Goal: Task Accomplishment & Management: Manage account settings

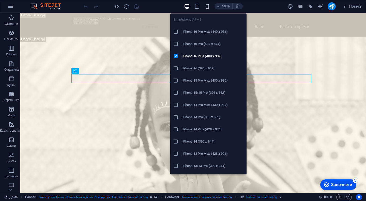
click at [208, 5] on icon "button" at bounding box center [207, 7] width 6 height 6
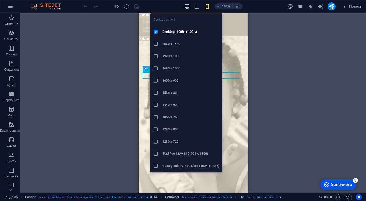
click at [188, 6] on icon "button" at bounding box center [187, 7] width 6 height 6
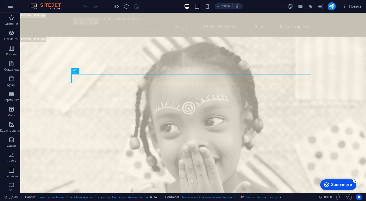
click at [335, 183] on font "Започнете" at bounding box center [341, 185] width 21 height 4
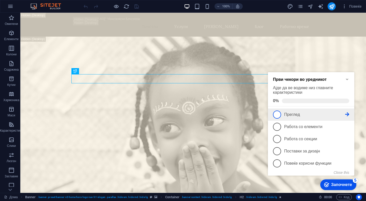
click at [279, 111] on span "1" at bounding box center [277, 115] width 8 height 8
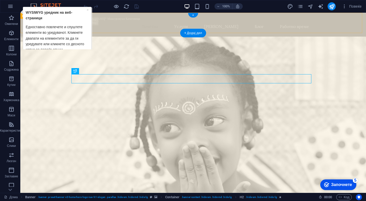
click at [112, 18] on div "КУД„Вера Јоциќ“ Македонска Каменица Почетна Услуги Тим Блог Работно време" at bounding box center [193, 25] width 346 height 24
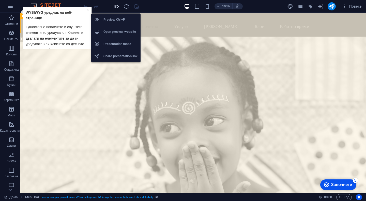
click at [0, 0] on icon "button" at bounding box center [0, 0] width 0 height 0
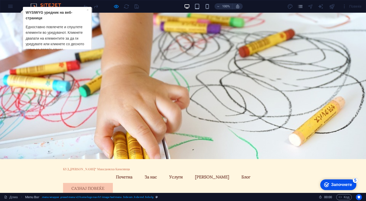
click at [66, 31] on font "Едноставно повлечете и спуштете елементи во уредувачот. Кликнете двапати на еле…" at bounding box center [55, 38] width 58 height 27
click at [87, 10] on font "×" at bounding box center [88, 10] width 2 height 4
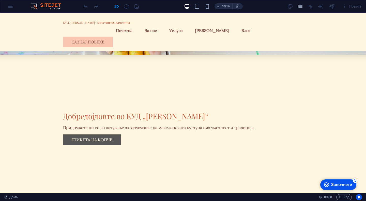
scroll to position [104, 0]
click at [161, 31] on link "За нас" at bounding box center [151, 30] width 21 height 12
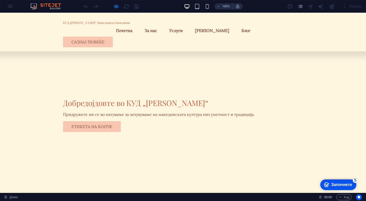
scroll to position [118, 0]
click at [183, 28] on font "Услуги" at bounding box center [175, 30] width 13 height 5
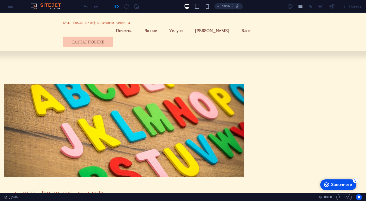
scroll to position [256, 0]
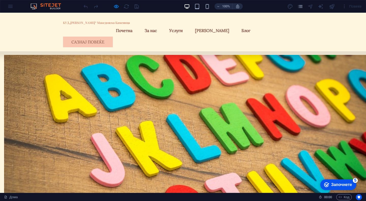
scroll to position [272, 0]
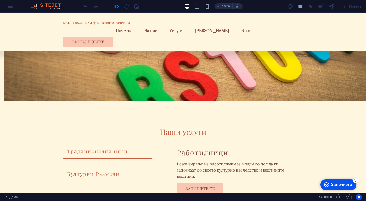
scroll to position [391, 0]
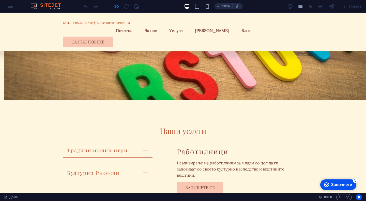
click at [323, 188] on div "checkmark Започнете 5" at bounding box center [338, 184] width 36 height 11
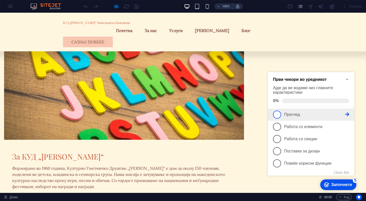
scroll to position [264, 0]
click at [283, 111] on link "1 Преглед - нецелосен" at bounding box center [311, 115] width 76 height 8
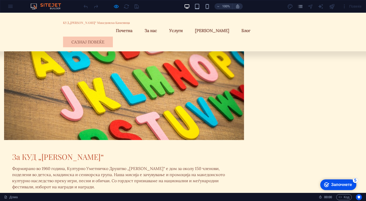
scroll to position [0, 0]
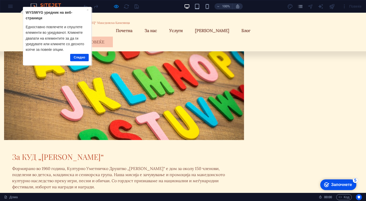
click at [332, 185] on font "Започнете" at bounding box center [341, 185] width 21 height 4
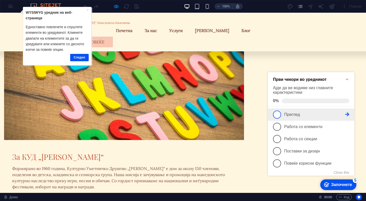
click at [349, 114] on icon at bounding box center [347, 114] width 4 height 4
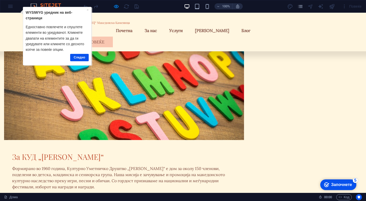
click at [332, 186] on font "Започнете" at bounding box center [341, 185] width 21 height 4
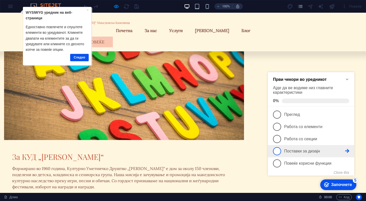
click at [287, 149] on font "Поставки за дизајн" at bounding box center [302, 151] width 36 height 4
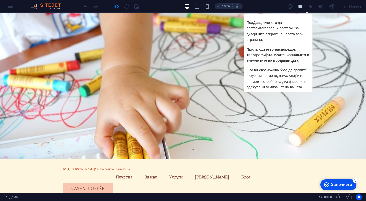
click at [302, 146] on icon "страници" at bounding box center [183, 165] width 240 height 39
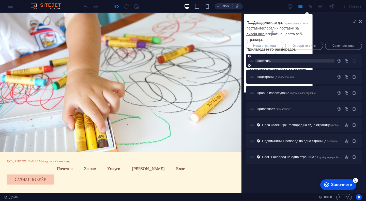
click at [287, 62] on p "Почетна /" at bounding box center [295, 60] width 76 height 3
click at [247, 146] on icon "страници" at bounding box center [127, 165] width 240 height 39
click at [0, 0] on icon at bounding box center [0, 0] width 0 height 0
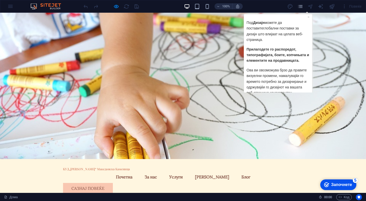
click at [0, 0] on div at bounding box center [0, 0] width 0 height 0
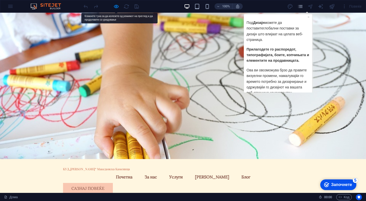
click at [282, 22] on font "можете да поставите" at bounding box center [263, 25] width 35 height 10
click at [293, 96] on div "Го сфатив" at bounding box center [277, 101] width 63 height 10
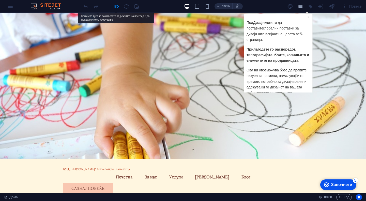
click at [309, 17] on font "×" at bounding box center [308, 17] width 2 height 4
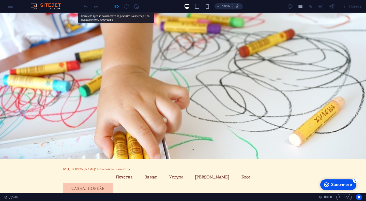
click at [0, 0] on div at bounding box center [0, 0] width 0 height 0
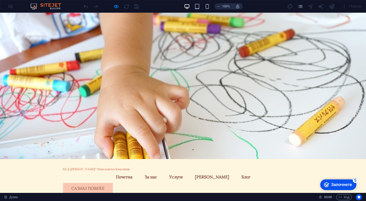
click at [0, 0] on div "100% Повеќе" at bounding box center [0, 0] width 0 height 0
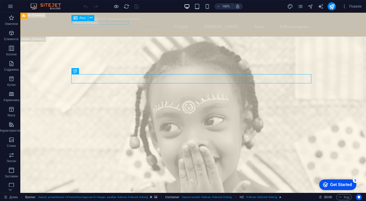
click at [77, 18] on div "Лого" at bounding box center [79, 18] width 17 height 6
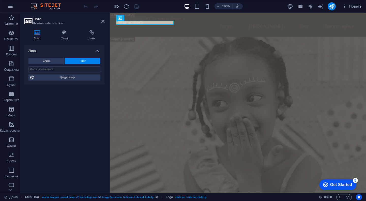
click at [36, 34] on icon at bounding box center [36, 32] width 25 height 5
click at [46, 62] on font "Слика" at bounding box center [46, 60] width 7 height 3
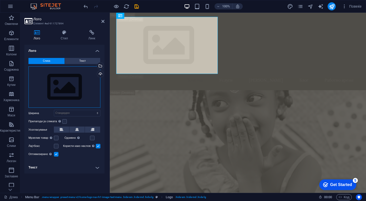
click at [72, 88] on div "Повлечете ги датотеките овде, кликнете за да изберете датотеки или изберете дат…" at bounding box center [64, 87] width 72 height 42
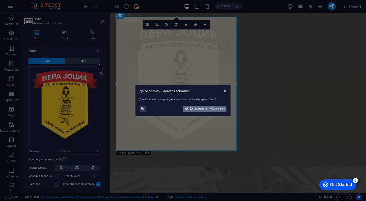
click at [0, 0] on span "Да, промена на глобално ниво" at bounding box center [0, 0] width 0 height 0
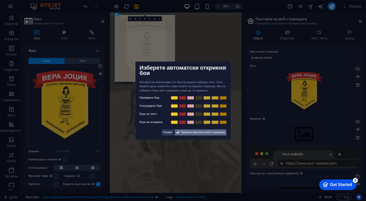
click at [202, 135] on span "Примени нови бои на веб-страницата" at bounding box center [203, 132] width 44 height 6
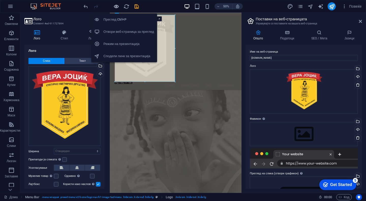
click at [0, 0] on icon "button" at bounding box center [0, 0] width 0 height 0
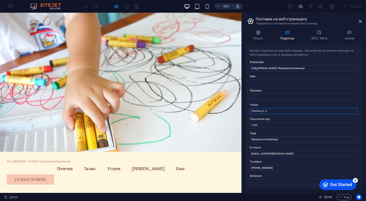
click at [0, 0] on input "Скопска ул. 5" at bounding box center [0, 0] width 0 height 0
type input "С"
type input "Дом на Култура Македонска Каменица"
click at [0, 0] on input "1234" at bounding box center [0, 0] width 0 height 0
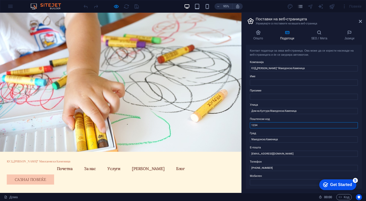
click at [0, 0] on input "1234" at bounding box center [0, 0] width 0 height 0
type input "2304"
click at [0, 0] on input "[EMAIL_ADDRESS][DOMAIN_NAME]" at bounding box center [0, 0] width 0 height 0
click at [297, 167] on input "[PHONE_NUMBER]" at bounding box center [304, 168] width 108 height 6
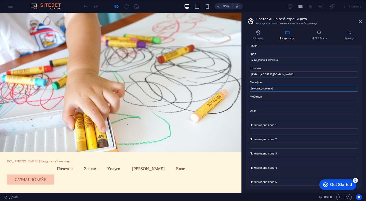
scroll to position [100, 0]
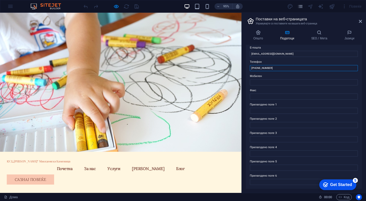
type input "[PHONE_NUMBER]"
click at [269, 106] on font "Прилагодено поле 1" at bounding box center [263, 104] width 27 height 3
click at [0, 0] on input "Прилагодено поле 1" at bounding box center [0, 0] width 0 height 0
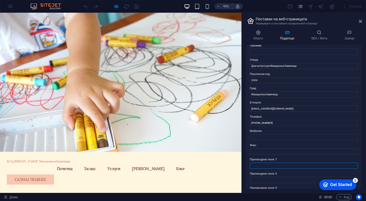
scroll to position [44, 0]
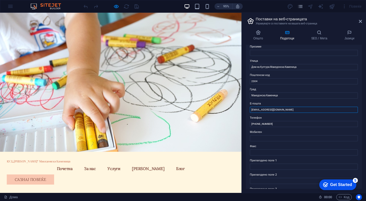
click at [0, 0] on input "[EMAIL_ADDRESS][DOMAIN_NAME]" at bounding box center [0, 0] width 0 height 0
paste input "kudverajocik"
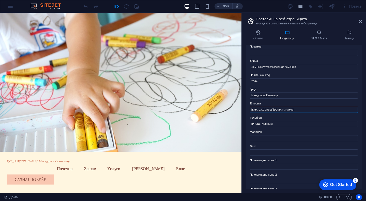
type input "[EMAIL_ADDRESS][DOMAIN_NAME]"
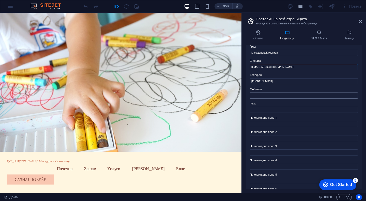
scroll to position [100, 0]
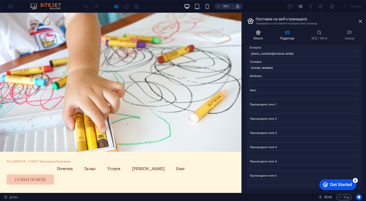
click at [0, 0] on icon at bounding box center [0, 0] width 0 height 0
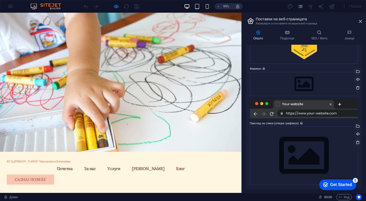
scroll to position [50, 0]
click at [0, 0] on div at bounding box center [0, 0] width 0 height 0
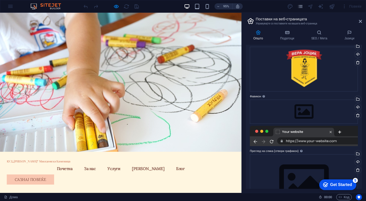
scroll to position [5, 0]
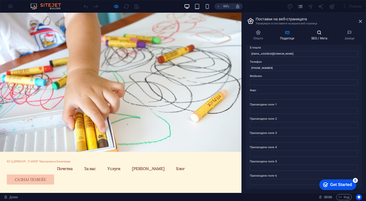
click at [0, 0] on h4 "SEO / Мета" at bounding box center [0, 0] width 0 height 0
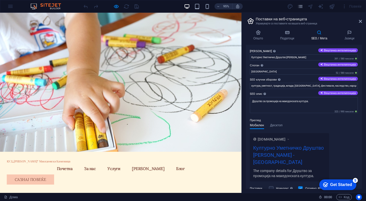
scroll to position [1, 0]
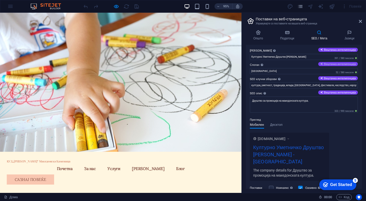
click at [308, 73] on input "[GEOGRAPHIC_DATA]" at bounding box center [304, 71] width 108 height 6
click at [0, 0] on div "Слоганот на вашата веб-страница." at bounding box center [0, 0] width 0 height 0
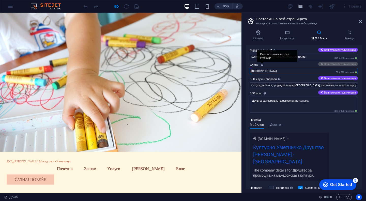
click at [262, 68] on input "[GEOGRAPHIC_DATA]" at bounding box center [304, 71] width 108 height 6
type input "Embrace Tradition, Celebrate Macedonian Culture"
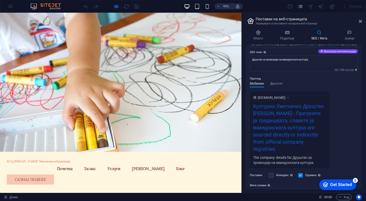
scroll to position [45, 0]
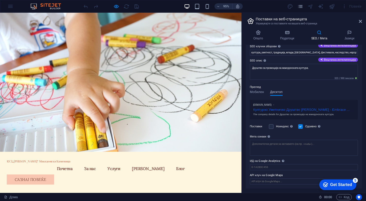
scroll to position [34, 0]
click at [321, 124] on div "Определете дали веб-страницата треба да биде прилагодлива врз основа на резолуц…" at bounding box center [334, 114] width 41 height 19
click at [0, 0] on input "Одзивно Определете дали веб-страницата треба да биде прилагодлива врз основа на…" at bounding box center [0, 0] width 0 height 0
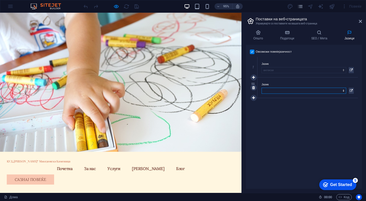
click at [286, 91] on select "Абхазиски [PERSON_NAME] амхарски арапски арагонски ерменски асамски Аварски аве…" at bounding box center [304, 91] width 85 height 6
select select "99"
click at [262, 88] on select "Абхазиски [PERSON_NAME] амхарски арапски арагонски ерменски асамски Аварски аве…" at bounding box center [304, 91] width 85 height 6
click at [253, 98] on icon at bounding box center [253, 98] width 3 height 4
select select
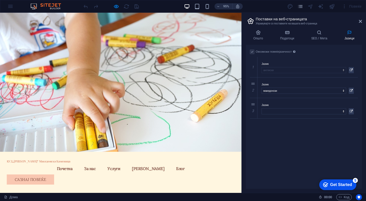
click at [253, 77] on icon at bounding box center [253, 78] width 3 height 4
select select
select select "99"
select select
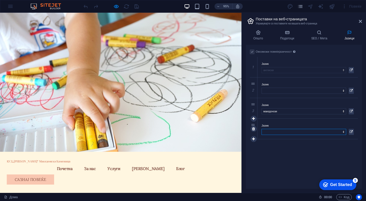
click at [317, 129] on select "Абхазиски [PERSON_NAME] амхарски арапски арагонски ерменски асамски Аварски аве…" at bounding box center [304, 132] width 85 height 6
click at [352, 91] on icon at bounding box center [351, 91] width 3 height 6
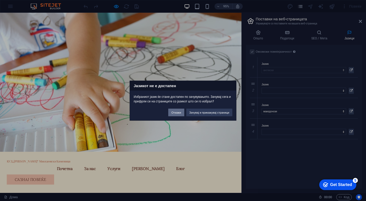
click at [173, 114] on font "Откажи" at bounding box center [176, 112] width 10 height 3
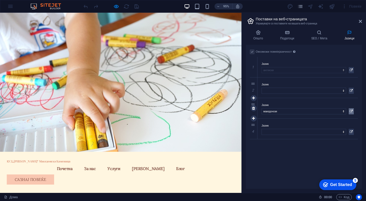
click at [352, 112] on icon at bounding box center [351, 111] width 3 height 6
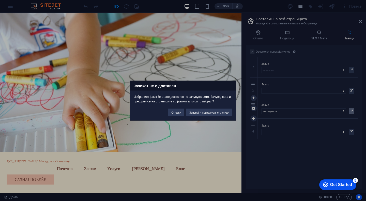
click at [206, 115] on button "Зачувај и прикажувај страници" at bounding box center [209, 113] width 46 height 8
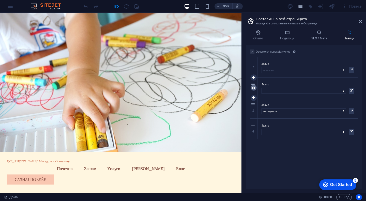
click at [252, 85] on link at bounding box center [254, 88] width 6 height 6
select select "99"
select select
click at [253, 108] on icon at bounding box center [253, 109] width 3 height 4
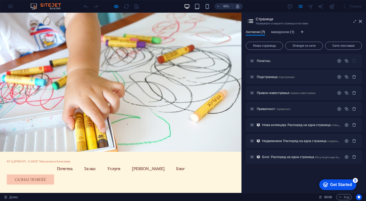
click at [276, 34] on font "македонски (1)" at bounding box center [282, 32] width 23 height 4
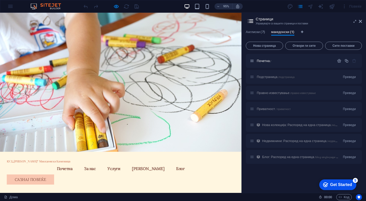
click at [286, 80] on div "Подстраница /подстраница Преведи" at bounding box center [304, 77] width 116 height 14
click at [348, 77] on font "Преведи" at bounding box center [349, 77] width 13 height 4
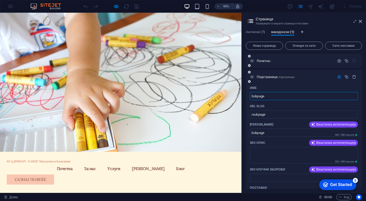
click at [252, 59] on icon at bounding box center [252, 61] width 4 height 4
click at [261, 62] on font "Почетна" at bounding box center [263, 61] width 13 height 4
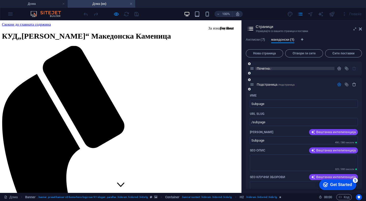
scroll to position [0, 0]
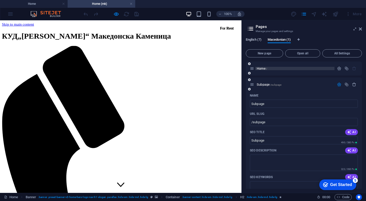
click at [250, 40] on span "English (7)" at bounding box center [254, 40] width 16 height 7
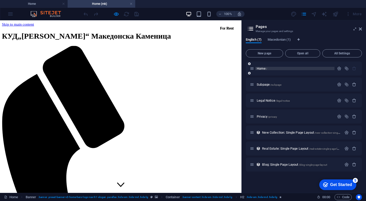
click at [294, 69] on p "Home /" at bounding box center [295, 68] width 76 height 3
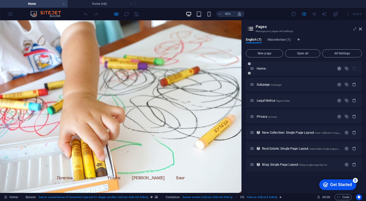
click at [340, 69] on icon "button" at bounding box center [339, 68] width 4 height 4
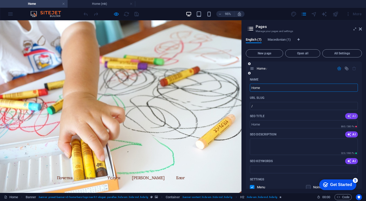
click at [349, 114] on icon "button" at bounding box center [349, 116] width 4 height 4
type input "Preserve Macedonian Heritage"
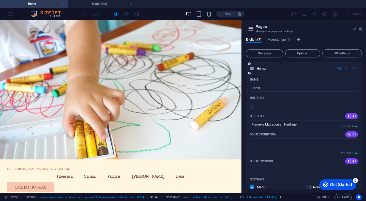
click at [350, 134] on icon "button" at bounding box center [349, 134] width 4 height 4
type textarea "Join KUD [PERSON_NAME] to celebrate and preserve Macedonian cultural heritage t…"
click at [350, 161] on icon "button" at bounding box center [349, 161] width 4 height 4
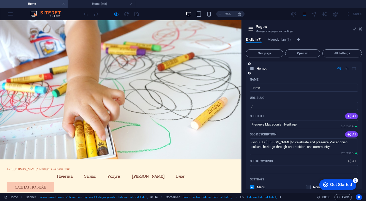
type input "KUD [PERSON_NAME], Macedonian cultural heritage, traditional games, cultural pr…"
click at [339, 68] on icon "button" at bounding box center [339, 68] width 4 height 4
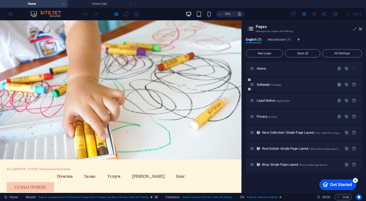
click at [338, 86] on icon "button" at bounding box center [339, 84] width 4 height 4
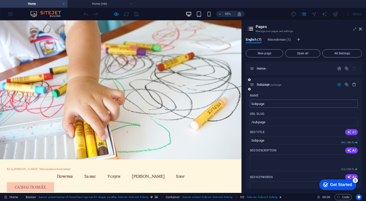
click at [349, 130] on icon "button" at bounding box center [349, 132] width 4 height 4
click at [348, 150] on icon "button" at bounding box center [349, 150] width 4 height 4
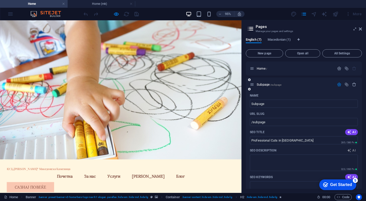
type input "Professional Cuts in [GEOGRAPHIC_DATA]"
type textarea "Transform your look with professional styles & cuts in Македонска Каменица. Cal…"
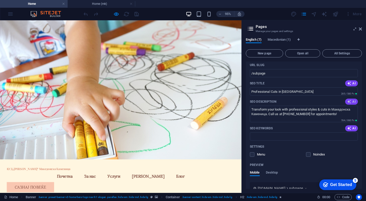
scroll to position [58, 0]
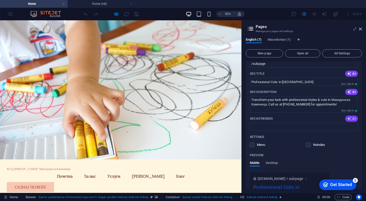
click at [348, 119] on icon "button" at bounding box center [349, 119] width 4 height 4
type input "professional haircuts, salon services, Македонска Каменица hairstyles, mens and…"
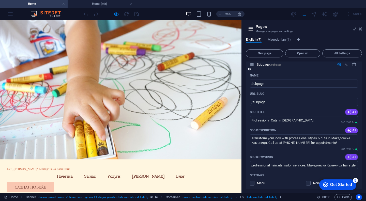
scroll to position [0, 0]
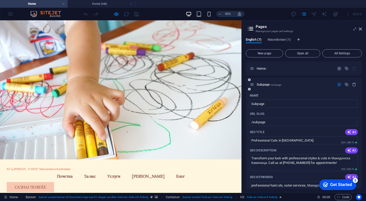
click at [337, 85] on icon "button" at bounding box center [339, 84] width 4 height 4
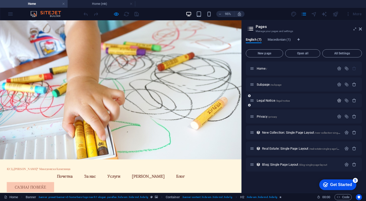
click at [340, 100] on icon "button" at bounding box center [339, 100] width 4 height 4
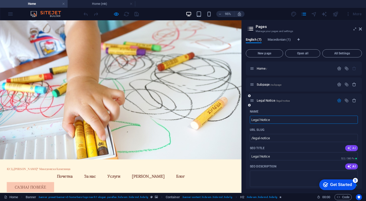
click at [347, 146] on icon "button" at bounding box center [349, 148] width 4 height 4
click at [351, 165] on span "AI" at bounding box center [351, 166] width 9 height 4
type textarea "Discover KUD [PERSON_NAME] in Macedonian Kamenica—cultural events, contact info…"
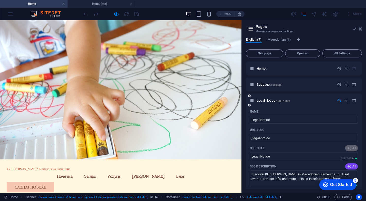
type input "КУД [PERSON_NAME] - Legal Notice"
type textarea "Discover KUD [PERSON_NAME] in Macedonian Kamenica—cultural events, contact info…"
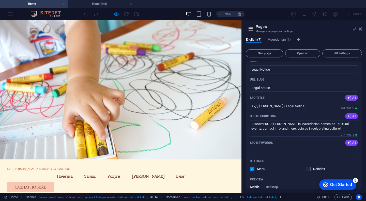
scroll to position [54, 0]
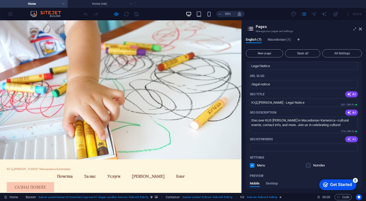
click at [350, 139] on icon "button" at bounding box center [349, 139] width 4 height 4
type input "Legal Notice, [GEOGRAPHIC_DATA], КУД [PERSON_NAME], Македонска Каменица, contac…"
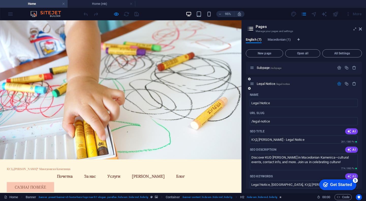
scroll to position [18, 0]
click at [339, 81] on icon "button" at bounding box center [339, 83] width 4 height 4
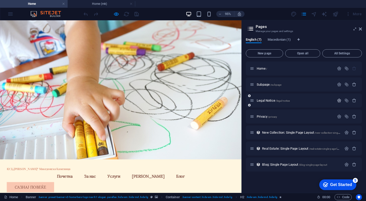
scroll to position [0, 0]
click at [339, 117] on icon "button" at bounding box center [339, 116] width 4 height 4
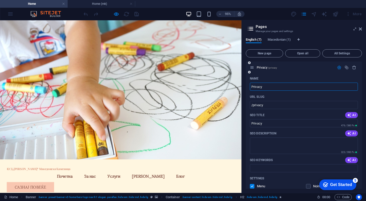
scroll to position [48, 0]
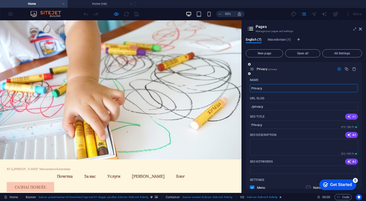
click at [351, 117] on span "AI" at bounding box center [351, 117] width 9 height 4
click at [350, 135] on icon "button" at bounding box center [349, 135] width 4 height 4
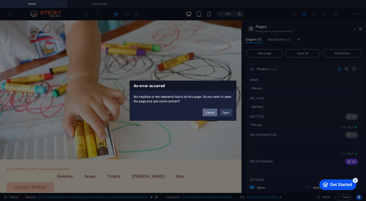
click at [212, 114] on button "Cancel" at bounding box center [210, 113] width 15 height 8
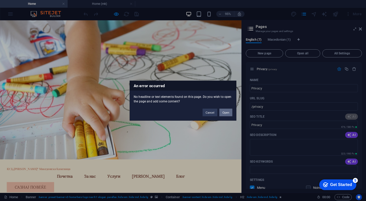
click at [226, 112] on button "Open" at bounding box center [225, 113] width 13 height 8
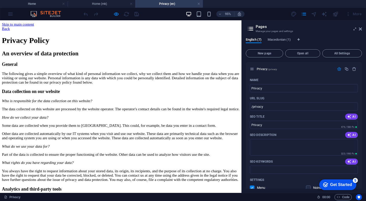
scroll to position [0, 0]
click at [348, 118] on icon "button" at bounding box center [349, 116] width 5 height 5
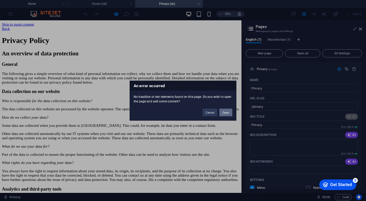
click at [223, 114] on button "Open" at bounding box center [225, 113] width 13 height 8
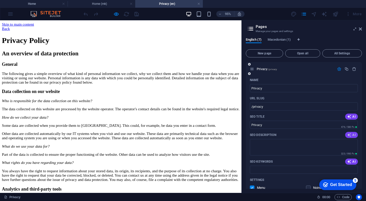
click at [348, 135] on icon "button" at bounding box center [349, 134] width 5 height 5
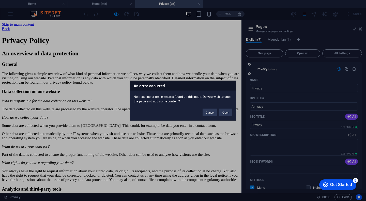
click at [227, 112] on button "Open" at bounding box center [225, 113] width 13 height 8
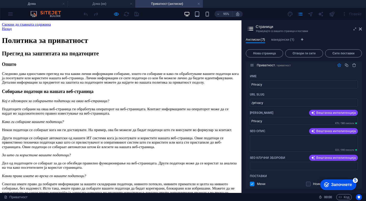
scroll to position [61, 0]
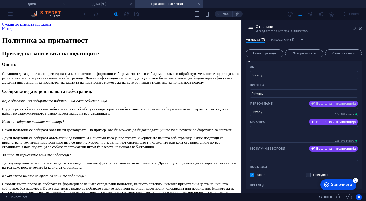
click at [329, 103] on font "Вештачка интелигенција" at bounding box center [336, 104] width 40 height 4
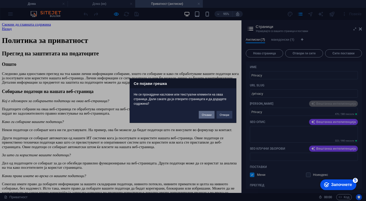
click at [205, 114] on font "Откажи" at bounding box center [207, 114] width 10 height 3
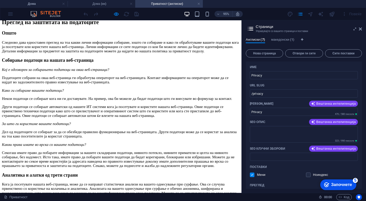
scroll to position [0, 0]
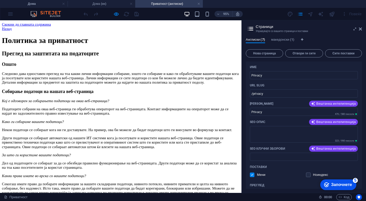
click at [7, 28] on div "Назад" at bounding box center [127, 29] width 250 height 5
click at [12, 31] on div "Назад" at bounding box center [127, 29] width 250 height 5
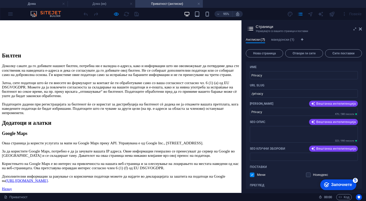
scroll to position [1416, 0]
click at [251, 41] on font "Англиски (7)" at bounding box center [255, 40] width 19 height 4
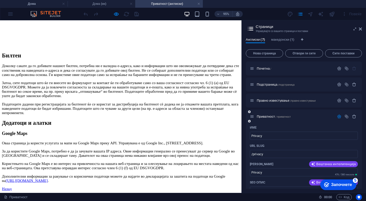
click at [338, 116] on icon "button" at bounding box center [339, 116] width 4 height 4
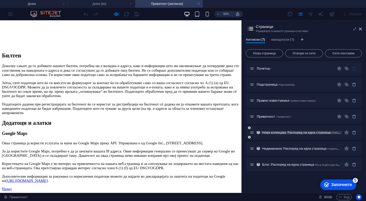
click at [302, 132] on font "Нова колекција: Распоред на една страница" at bounding box center [296, 133] width 69 height 4
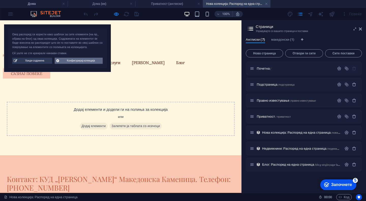
click at [67, 61] on font "Конфигурирај колекција" at bounding box center [81, 60] width 28 height 3
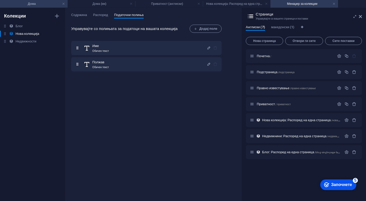
click at [32, 7] on li "Дома" at bounding box center [34, 4] width 68 height 8
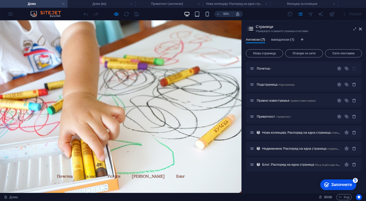
click at [280, 38] on font "македонски (1)" at bounding box center [282, 40] width 23 height 4
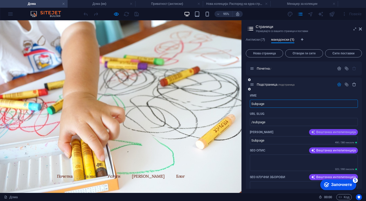
click at [330, 132] on font "Вештачка интелигенција" at bounding box center [336, 132] width 40 height 4
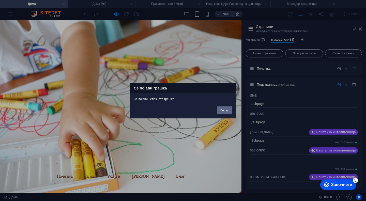
click at [226, 109] on font "Во ред" at bounding box center [224, 110] width 9 height 3
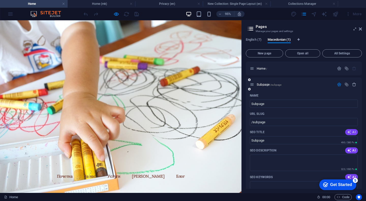
click at [350, 133] on icon "button" at bounding box center [349, 132] width 4 height 4
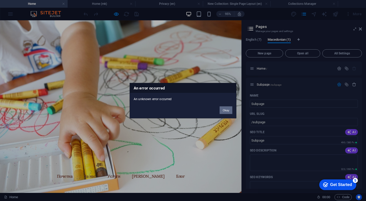
click at [228, 113] on button "Okay" at bounding box center [226, 110] width 13 height 8
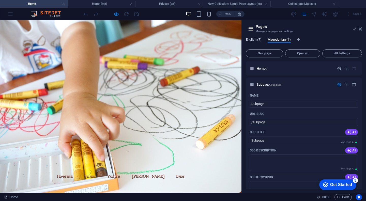
click at [252, 38] on span "English (7)" at bounding box center [254, 40] width 16 height 7
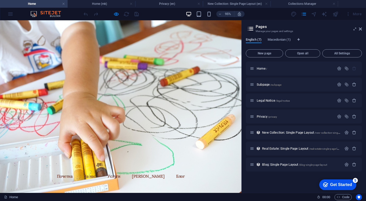
click at [323, 35] on div "English (7) Macedonian (1) New page Open all All Settings Home / Subpage /subpa…" at bounding box center [304, 113] width 124 height 159
click at [0, 0] on icon "button" at bounding box center [0, 0] width 0 height 0
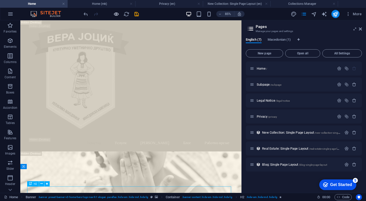
click at [0, 0] on icon "button" at bounding box center [0, 0] width 0 height 0
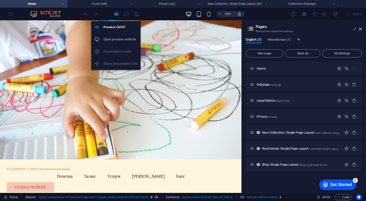
click at [0, 0] on icon "button" at bounding box center [0, 0] width 0 height 0
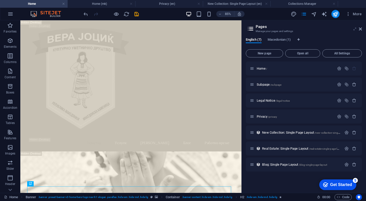
click at [355, 30] on icon at bounding box center [355, 29] width 0 height 4
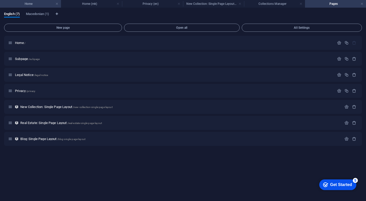
click at [18, 6] on h4 "Home" at bounding box center [30, 4] width 61 height 6
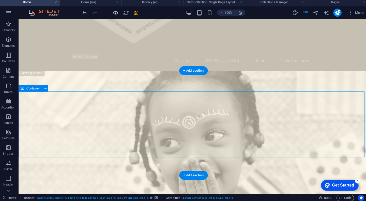
click at [0, 0] on icon "button" at bounding box center [0, 0] width 0 height 0
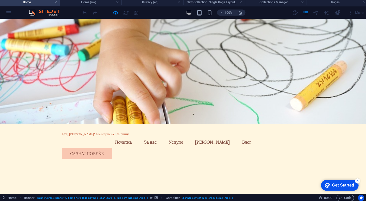
scroll to position [0, 0]
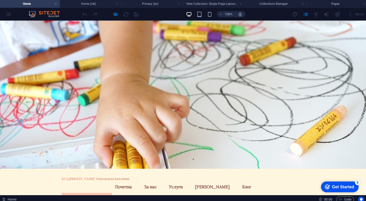
click at [236, 178] on link "Блог" at bounding box center [244, 184] width 17 height 12
click at [132, 178] on link "Почетна" at bounding box center [122, 184] width 25 height 12
click at [80, 175] on span "КУД„[PERSON_NAME]“ Македонска Каменица" at bounding box center [94, 177] width 67 height 4
click at [84, 167] on div "КУД„[PERSON_NAME]“ Македонска Каменица Menu Почетна За нас Услуги Тим Блог Сазн…" at bounding box center [181, 186] width 240 height 39
click at [83, 167] on div "КУД„[PERSON_NAME]“ Македонска Каменица Menu Почетна За нас Услуги Тим Блог Сазн…" at bounding box center [181, 186] width 240 height 39
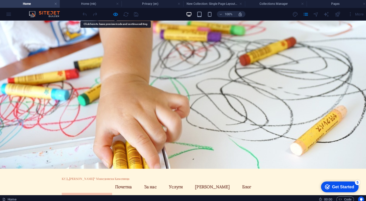
click at [337, 183] on div "checkmark Get Started 5" at bounding box center [339, 187] width 37 height 11
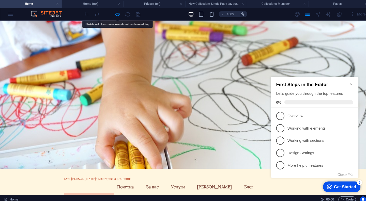
click at [0, 0] on div at bounding box center [0, 0] width 0 height 0
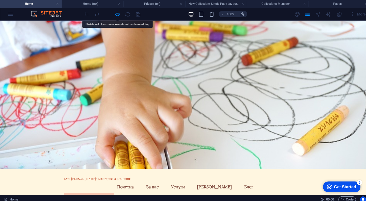
click at [143, 167] on div "КУД„[PERSON_NAME]“ Македонска Каменица Menu Почетна За нас Услуги Тим Блог Сазн…" at bounding box center [183, 186] width 240 height 39
click at [95, 4] on h4 "Home (mk)" at bounding box center [91, 4] width 61 height 6
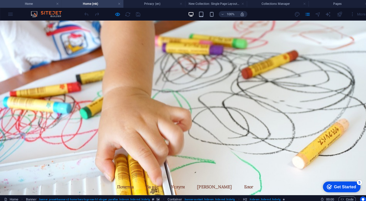
click at [26, 6] on h4 "Home" at bounding box center [30, 4] width 61 height 6
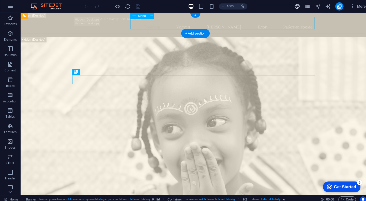
click at [0, 0] on icon "design" at bounding box center [0, 0] width 0 height 0
select select "px"
select select "200"
select select "px"
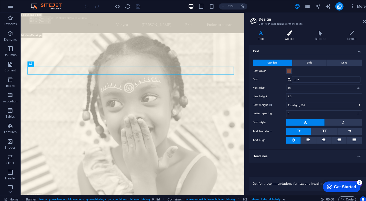
click at [291, 39] on h4 "Colors" at bounding box center [287, 35] width 30 height 11
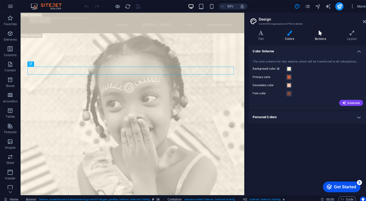
click at [317, 37] on h4 "Buttons" at bounding box center [318, 35] width 32 height 11
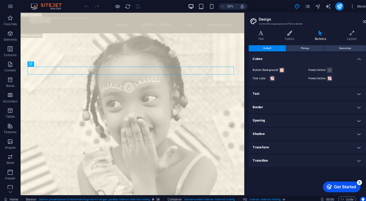
click at [339, 38] on h4 "Layout" at bounding box center [348, 35] width 28 height 11
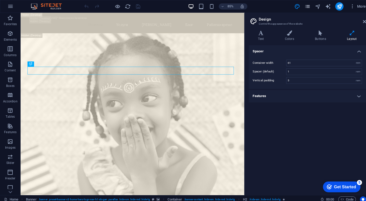
click at [306, 6] on icon "pages" at bounding box center [304, 7] width 6 height 6
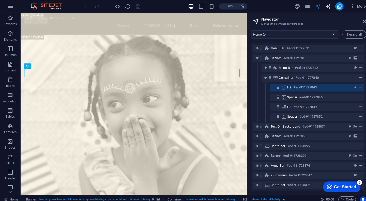
click at [0, 0] on icon "text_generator" at bounding box center [0, 0] width 0 height 0
select select "English"
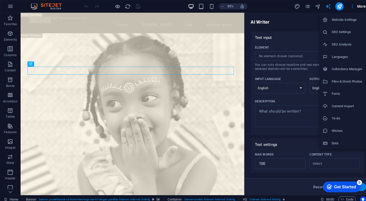
click at [121, 7] on div at bounding box center [183, 100] width 366 height 201
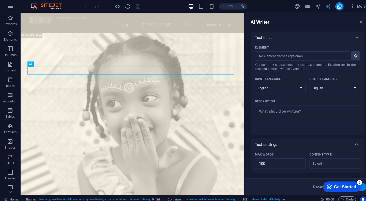
click at [130, 14] on div "КУД„Вера Јоциќ“ Македонска Каменица Почетна Услуги Тим Блог Работно време" at bounding box center [150, 25] width 260 height 24
